Goal: Task Accomplishment & Management: Complete application form

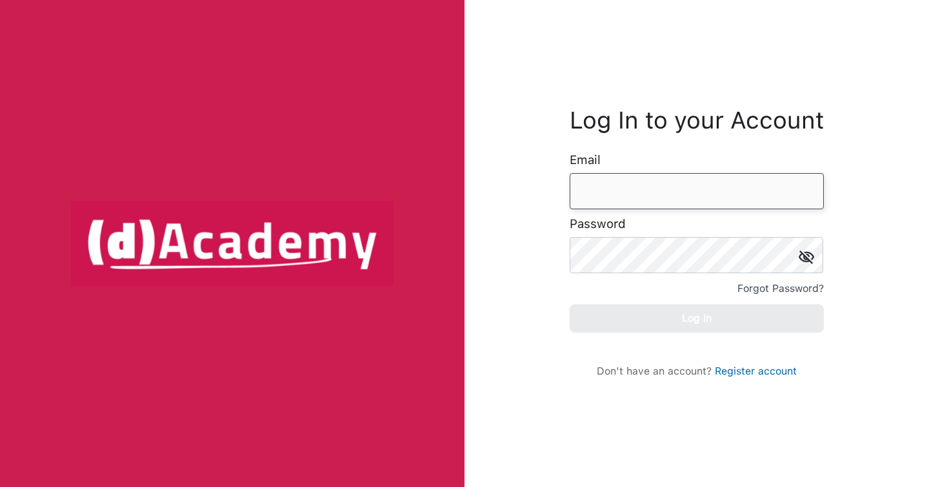
click at [616, 194] on input "email" at bounding box center [697, 191] width 254 height 36
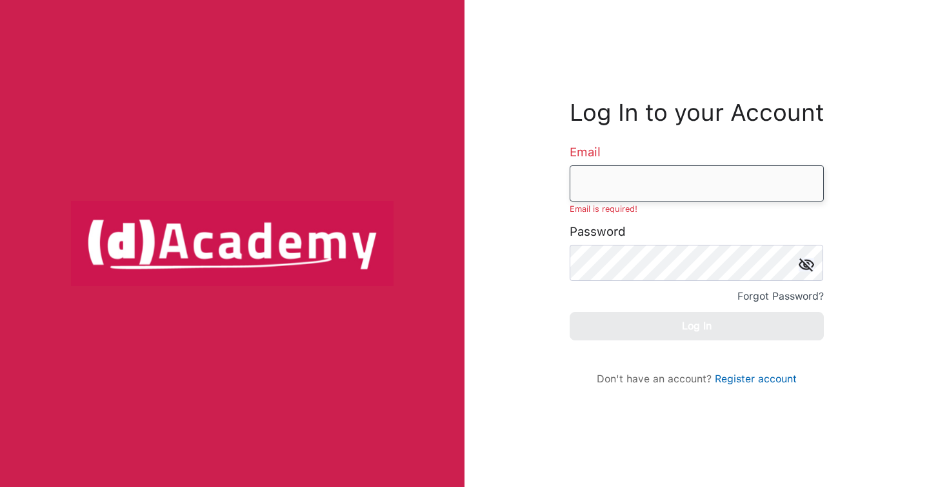
type input "**********"
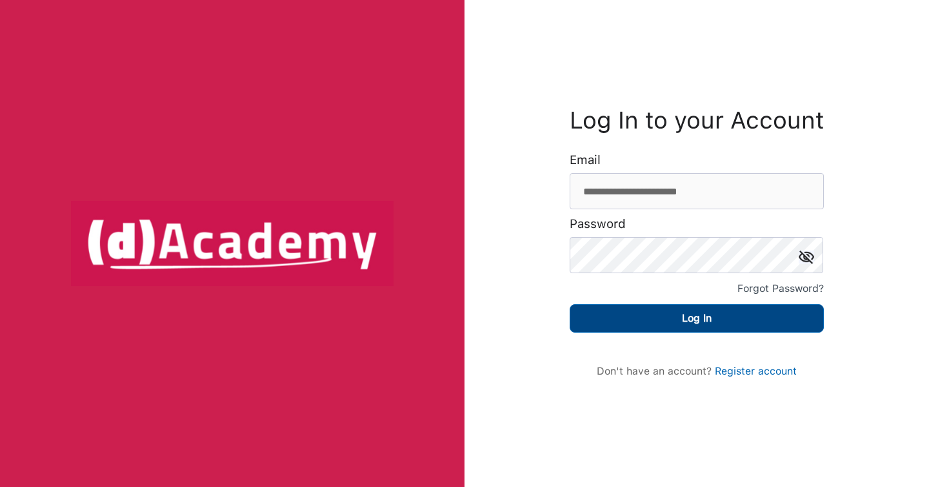
click at [723, 326] on button "Log In" at bounding box center [697, 318] width 254 height 28
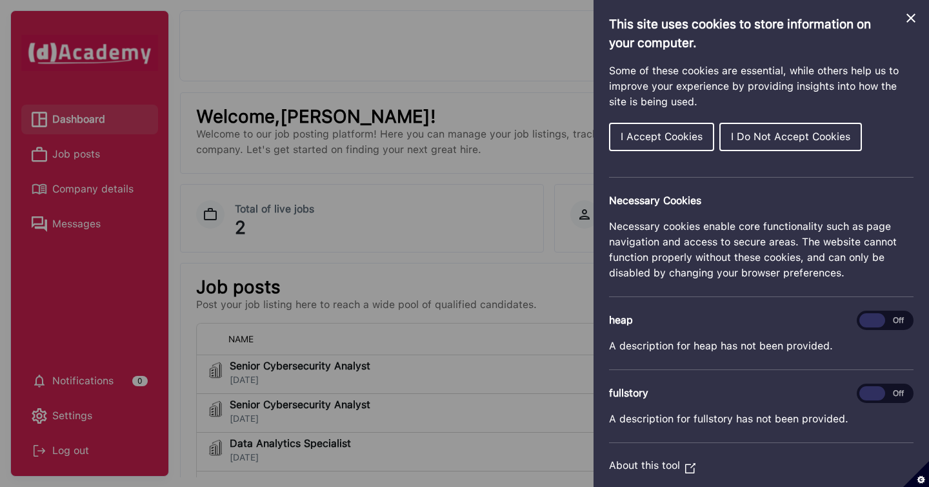
click at [688, 148] on button "I Accept Cookies" at bounding box center [661, 137] width 105 height 28
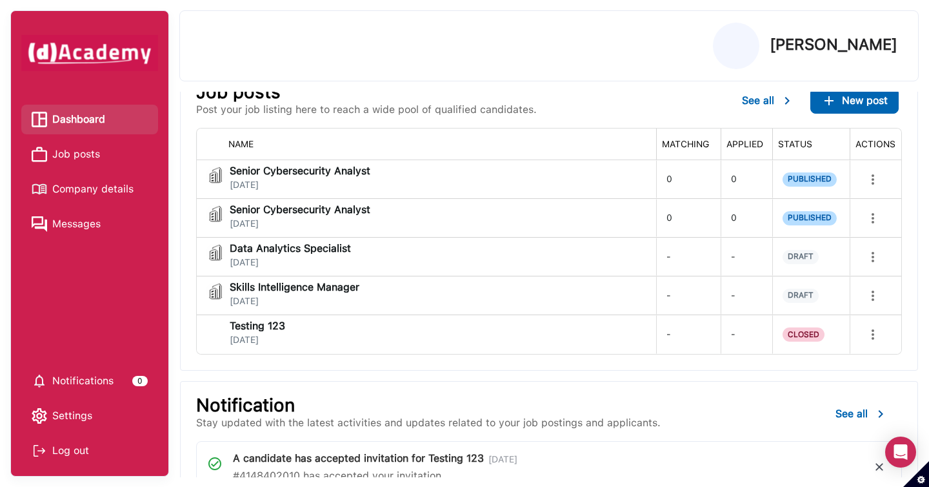
scroll to position [284, 0]
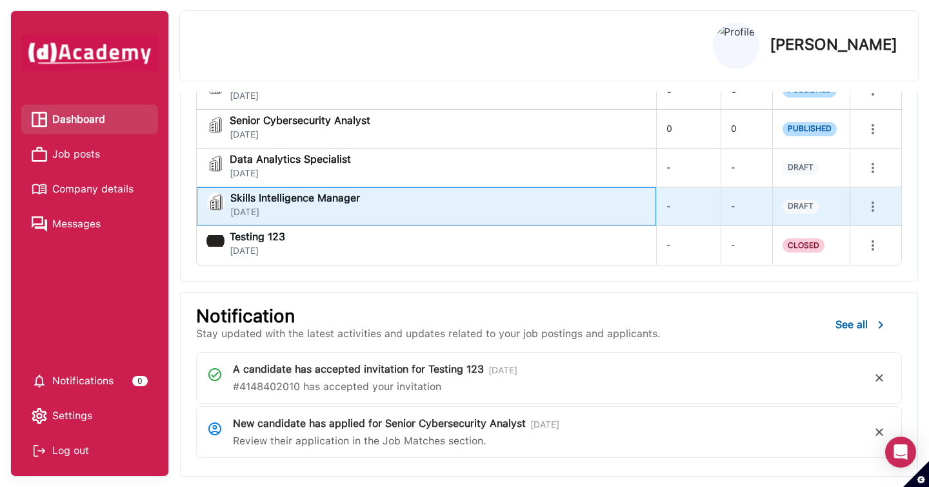
click at [619, 214] on div "Skills Intelligence Manager September 18, 2025" at bounding box center [426, 206] width 439 height 26
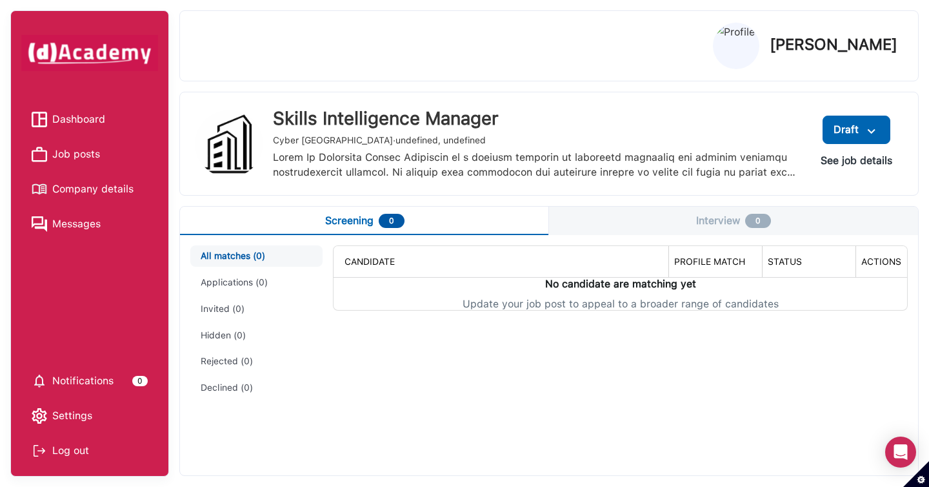
click at [83, 157] on span "Job posts" at bounding box center [76, 154] width 48 height 19
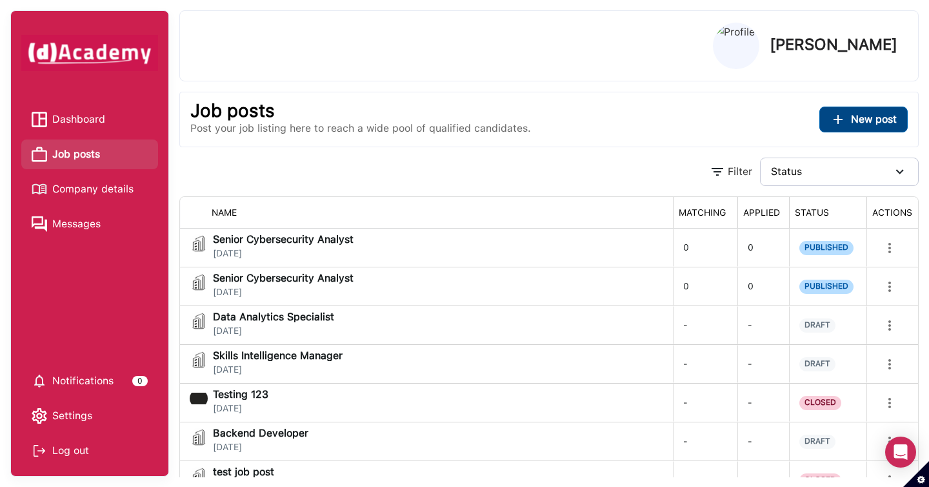
click at [855, 125] on span "New post" at bounding box center [874, 119] width 46 height 12
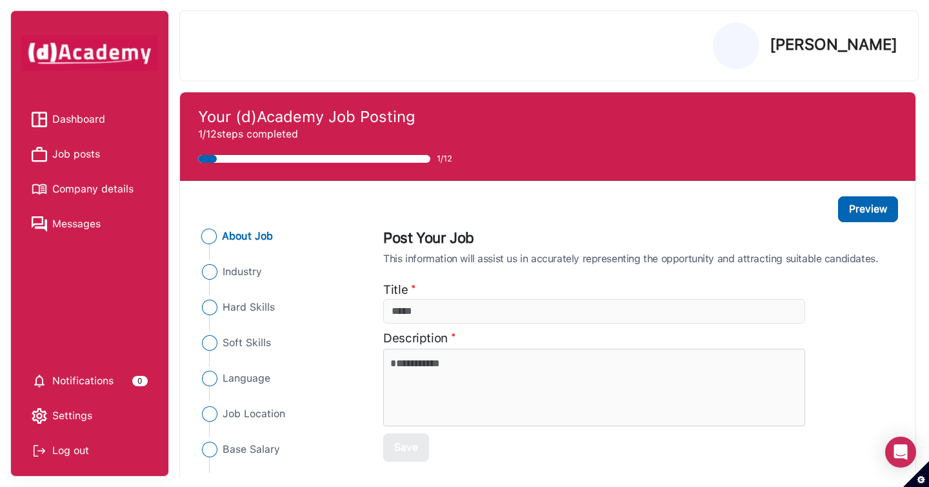
scroll to position [28, 0]
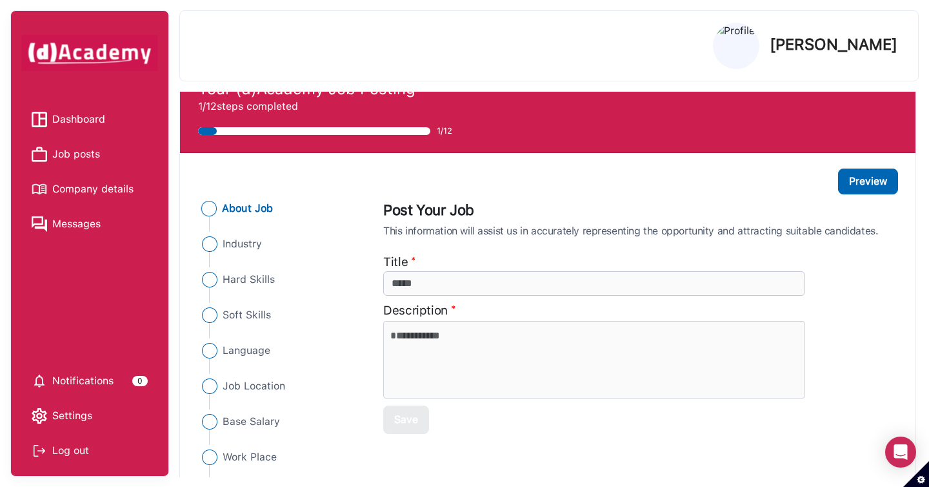
click at [429, 283] on input "additionalInfo" at bounding box center [593, 283] width 421 height 25
type input "****"
click at [439, 350] on textarea at bounding box center [593, 359] width 421 height 77
type textarea "*"
type textarea "****"
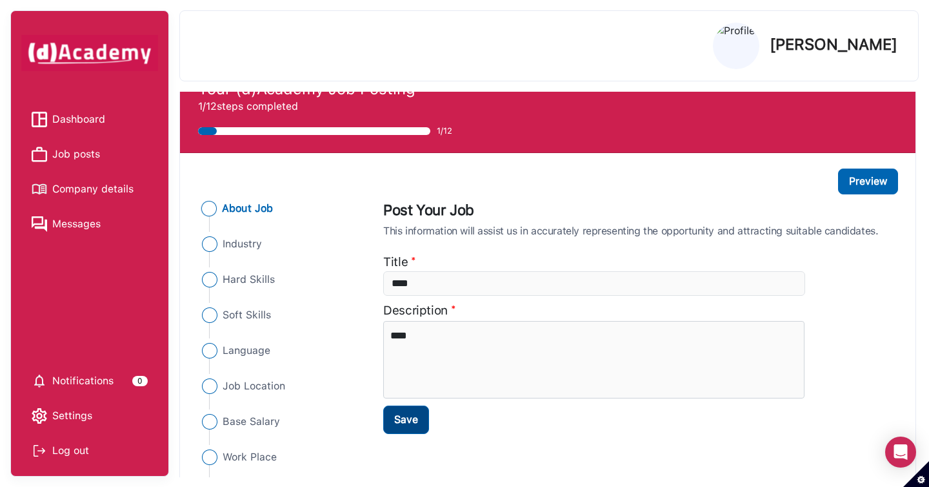
click at [409, 417] on div "Save" at bounding box center [406, 419] width 24 height 15
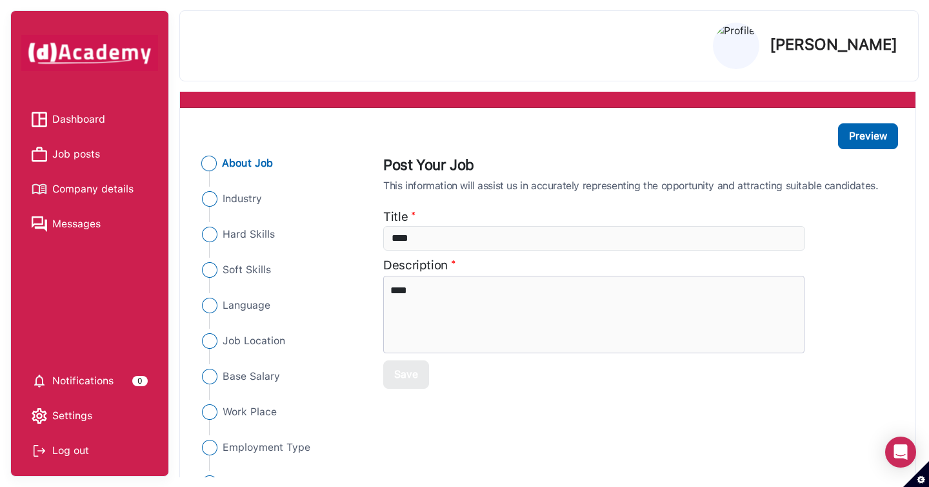
scroll to position [61, 0]
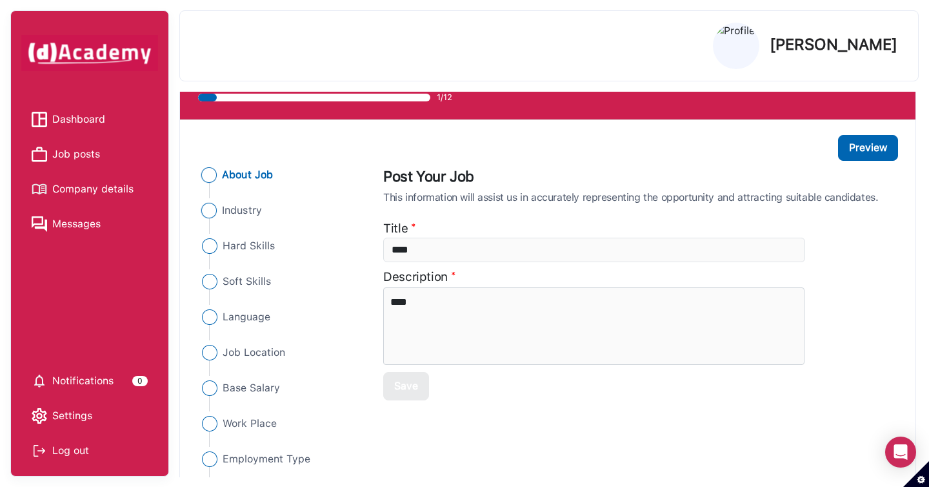
click at [231, 212] on span "Industry" at bounding box center [243, 210] width 40 height 15
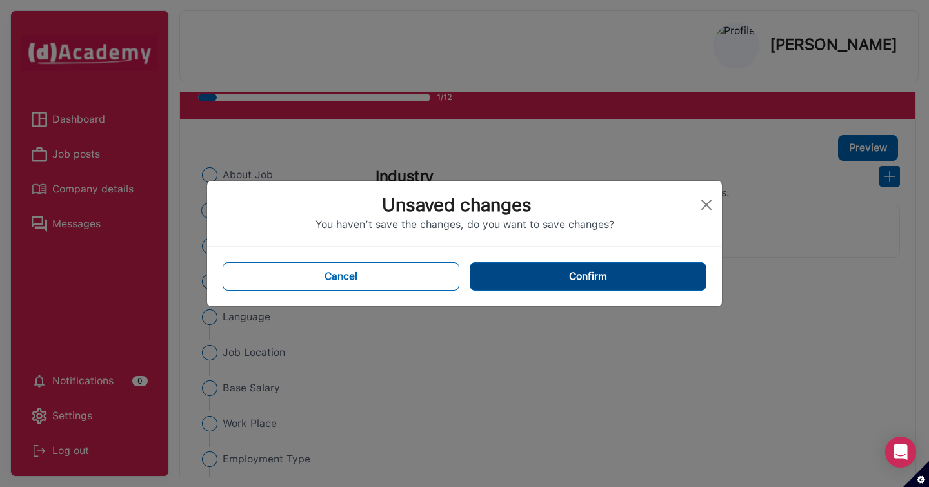
click at [547, 278] on button "Confirm" at bounding box center [588, 276] width 237 height 28
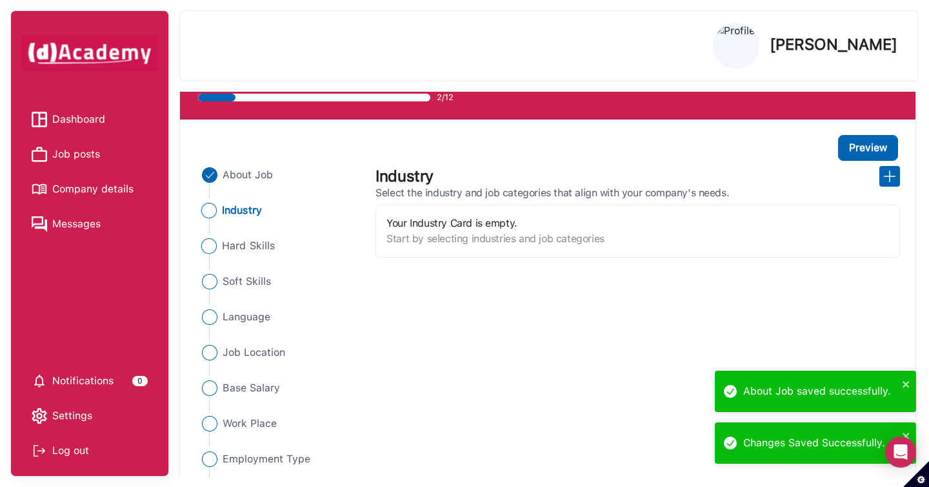
click at [261, 248] on span "Hard Skills" at bounding box center [249, 245] width 53 height 15
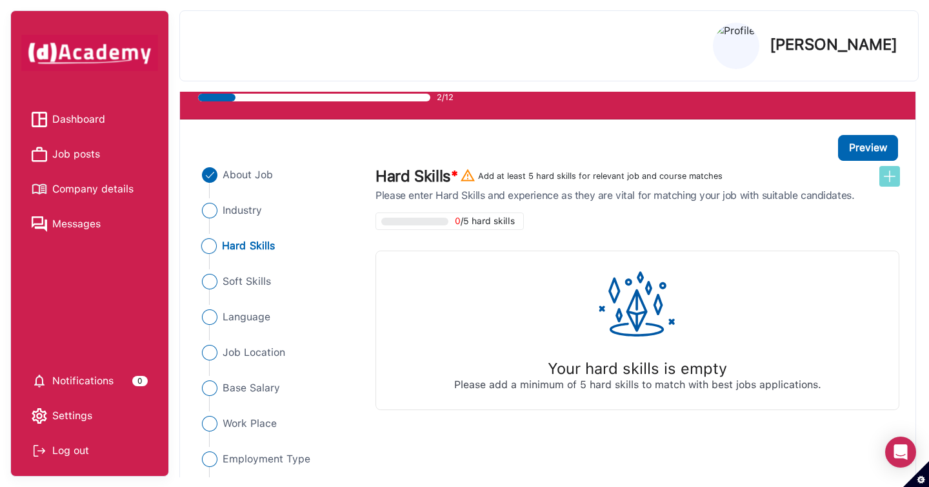
click at [893, 180] on img at bounding box center [889, 175] width 15 height 15
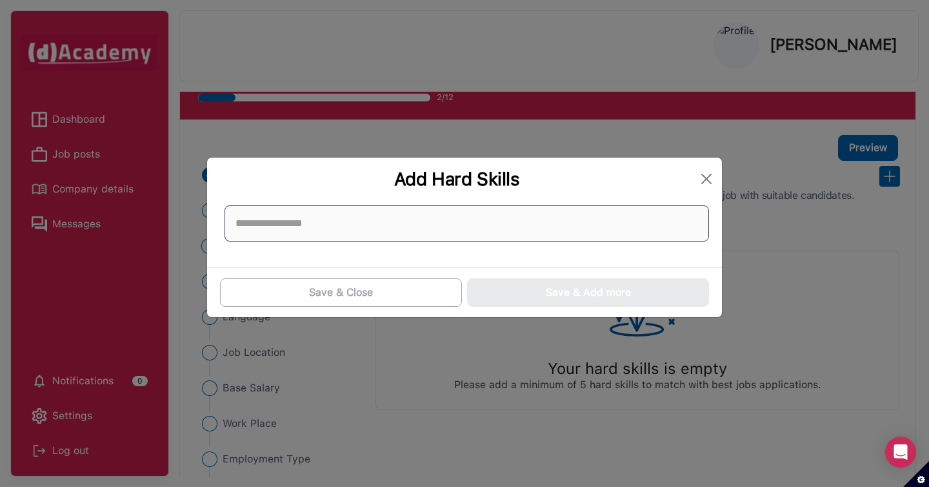
click at [680, 217] on input at bounding box center [467, 223] width 485 height 36
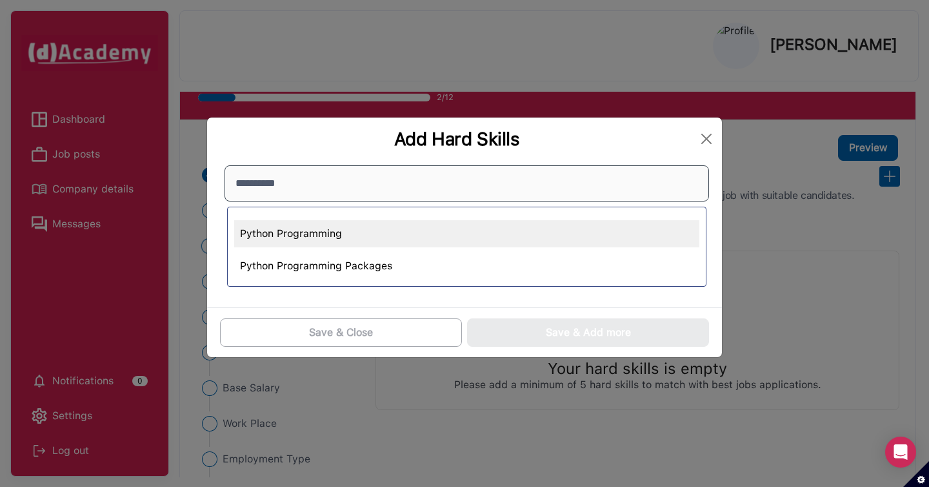
type input "**********"
click at [367, 236] on div "Python Programming" at bounding box center [466, 233] width 465 height 27
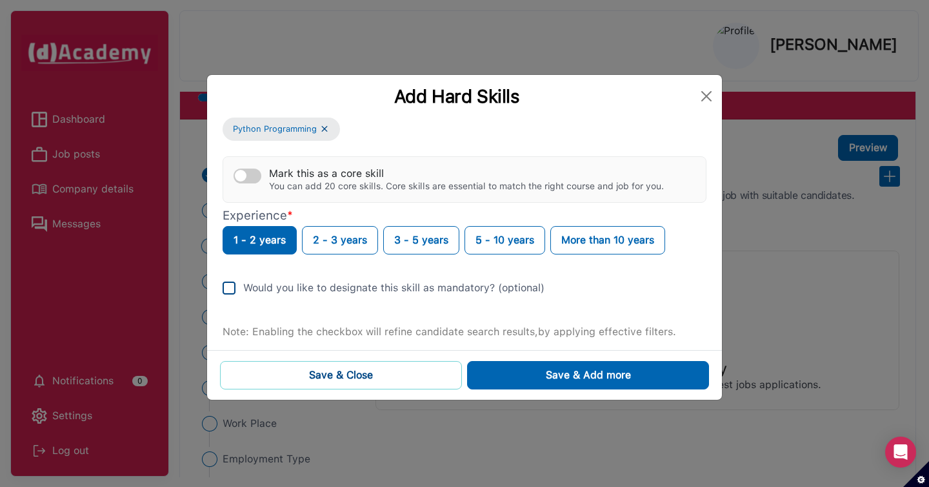
click at [445, 373] on button "Save & Close" at bounding box center [341, 375] width 242 height 28
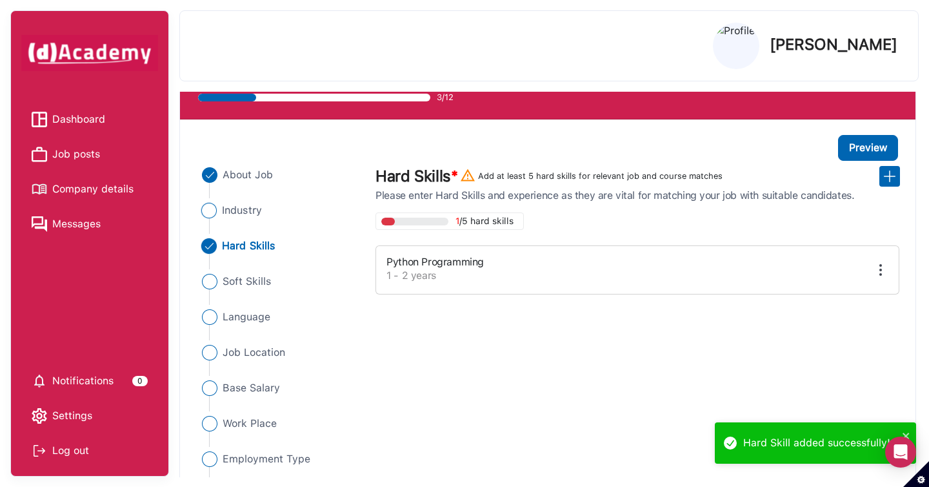
click at [241, 214] on span "Industry" at bounding box center [243, 210] width 40 height 15
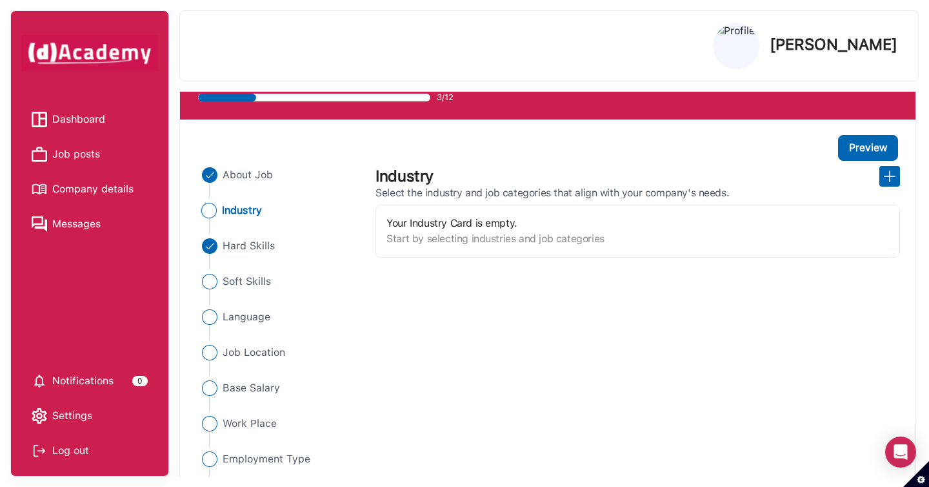
click at [94, 122] on span "Dashboard" at bounding box center [78, 119] width 53 height 19
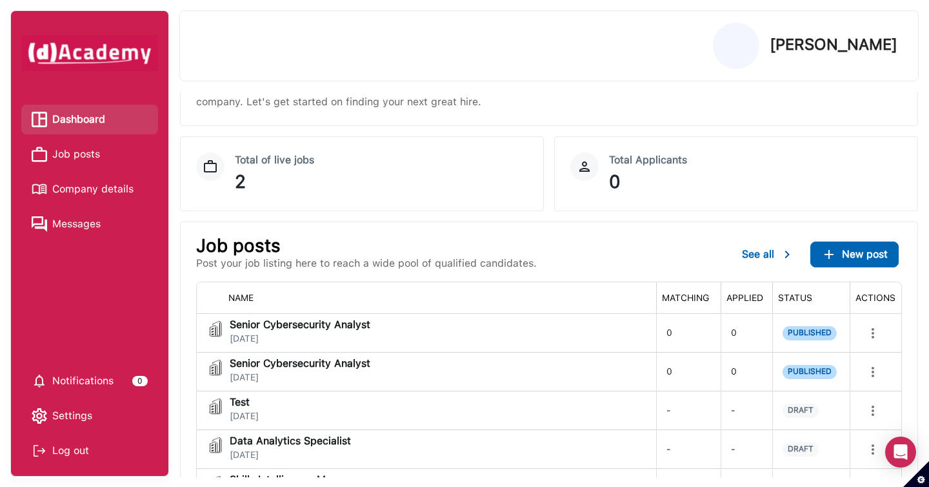
scroll to position [67, 0]
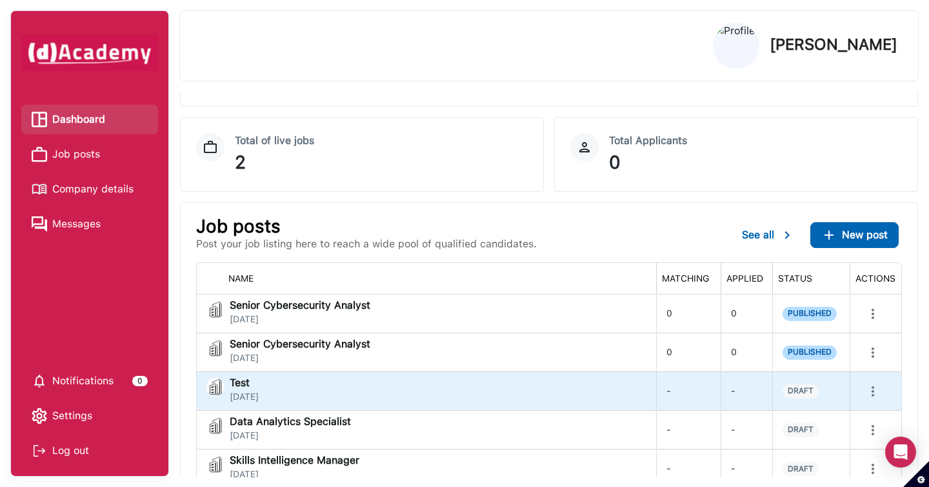
click at [626, 392] on div "Test September 26, 2025" at bounding box center [427, 391] width 440 height 26
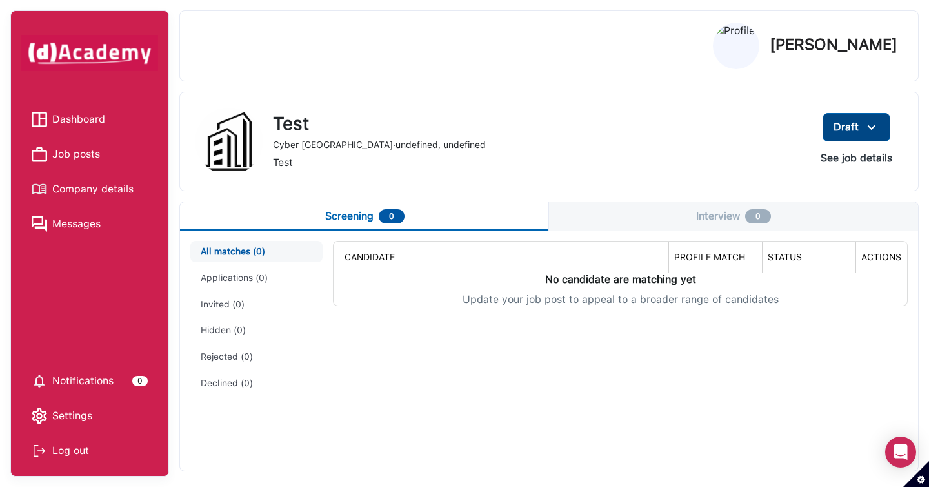
click at [872, 126] on img at bounding box center [871, 127] width 15 height 16
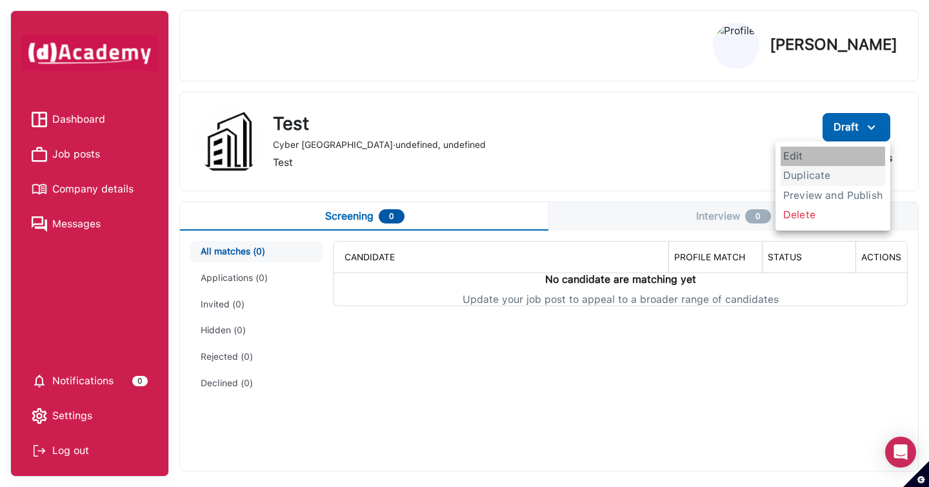
drag, startPoint x: 792, startPoint y: 157, endPoint x: 792, endPoint y: 185, distance: 27.1
click at [792, 157] on span "Edit" at bounding box center [833, 156] width 105 height 19
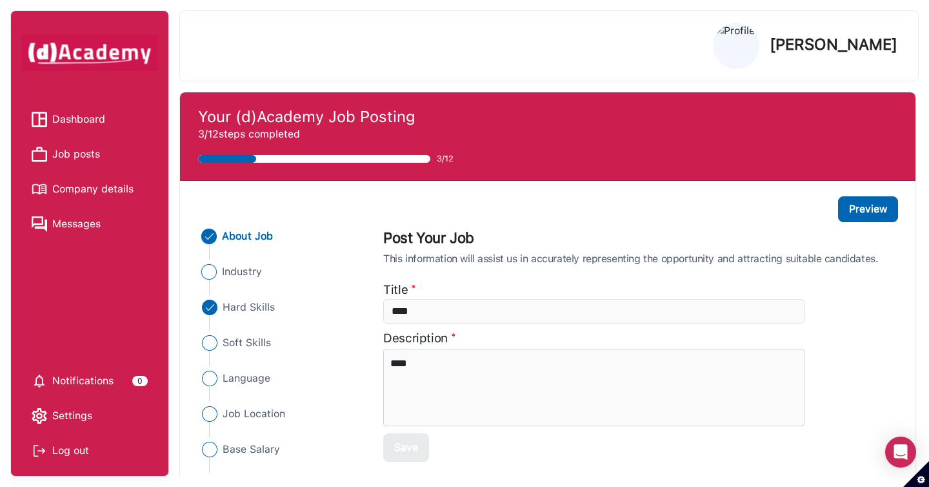
click at [245, 272] on span "Industry" at bounding box center [243, 271] width 40 height 15
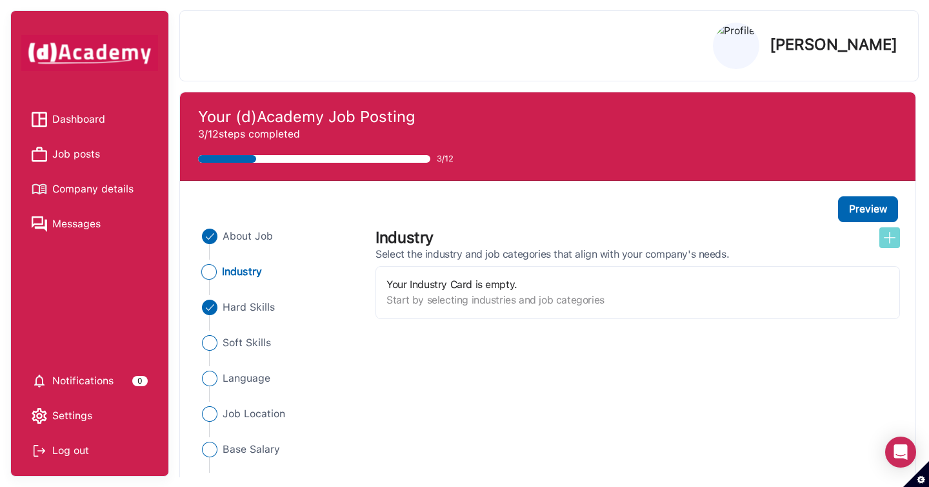
click at [891, 238] on img at bounding box center [889, 237] width 15 height 15
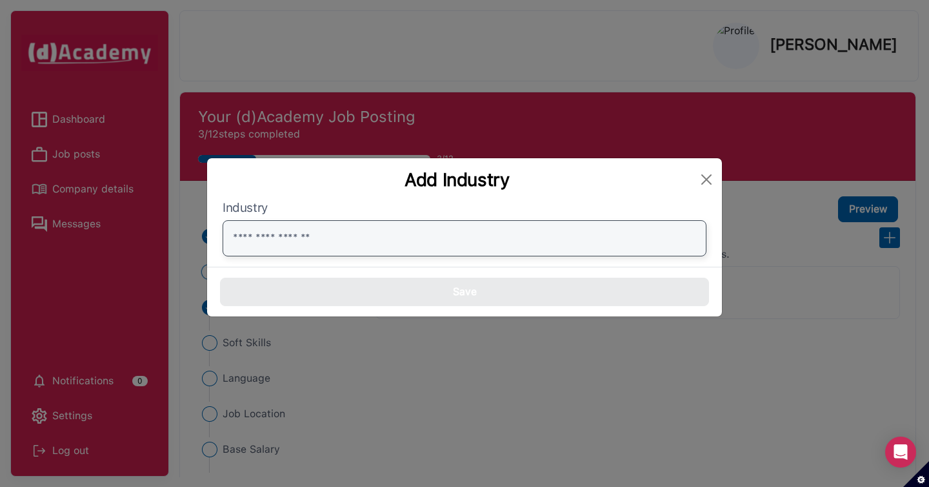
click at [516, 238] on input "text" at bounding box center [465, 238] width 484 height 36
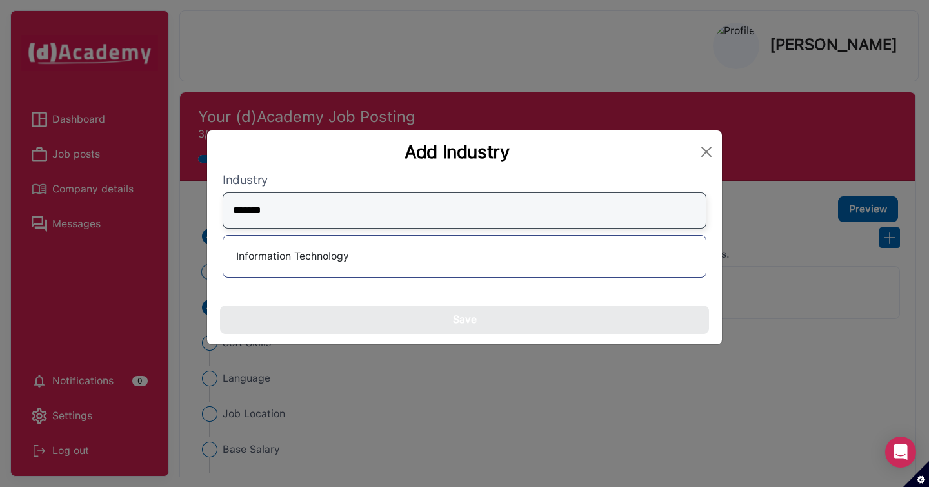
type input "*******"
click at [458, 274] on div "Information Technology" at bounding box center [465, 256] width 484 height 43
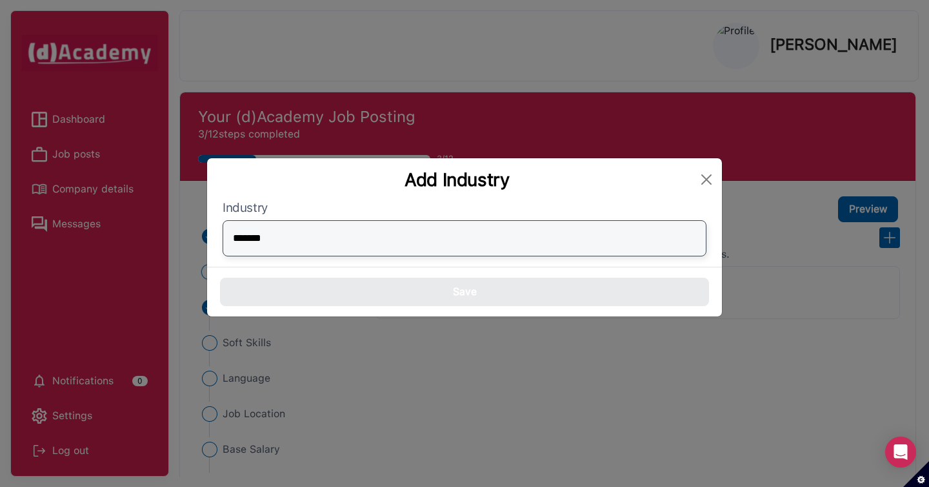
click at [447, 247] on input "*******" at bounding box center [465, 238] width 484 height 36
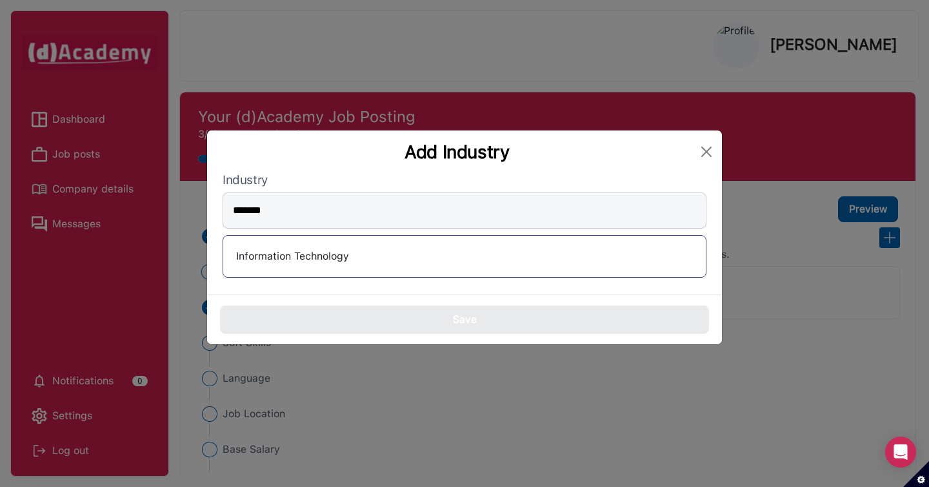
click at [330, 250] on div "Information Technology" at bounding box center [465, 256] width 462 height 21
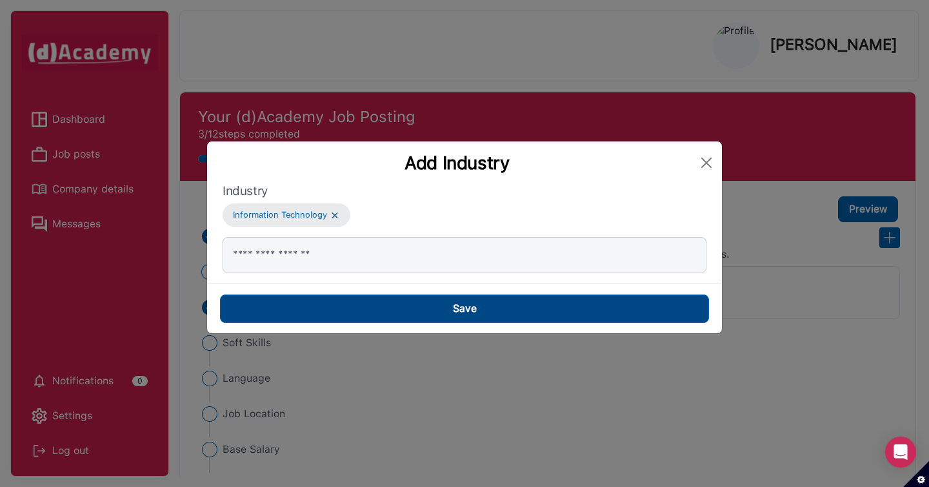
click at [391, 301] on button "Save" at bounding box center [464, 308] width 489 height 28
